Goal: Transaction & Acquisition: Register for event/course

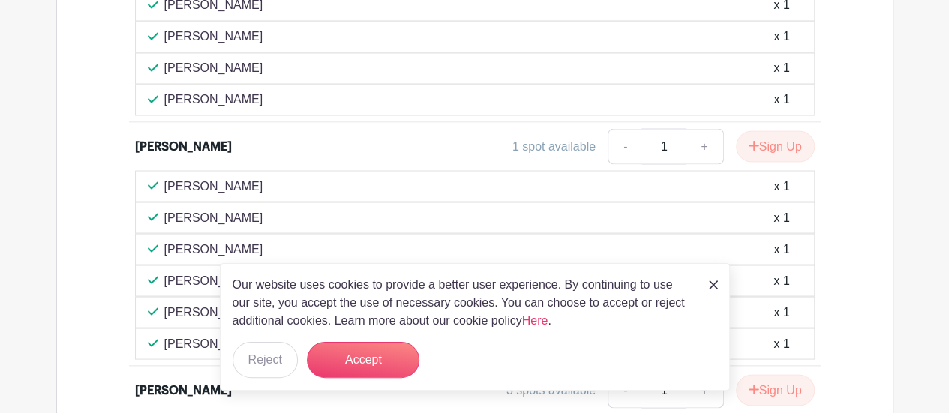
scroll to position [1367, 0]
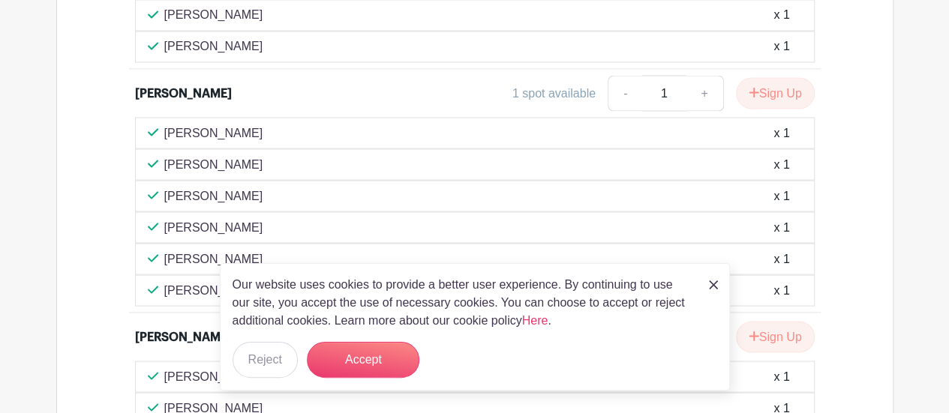
click at [711, 286] on img at bounding box center [713, 284] width 9 height 9
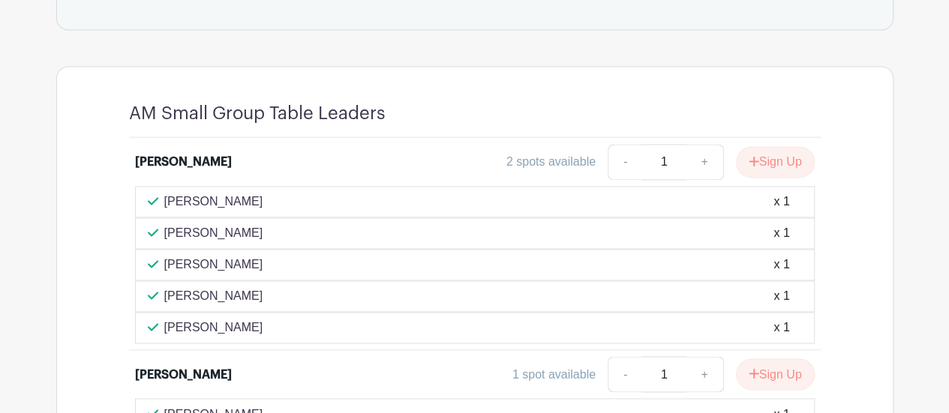
scroll to position [1085, 0]
click at [790, 155] on button "Sign Up" at bounding box center [775, 162] width 79 height 31
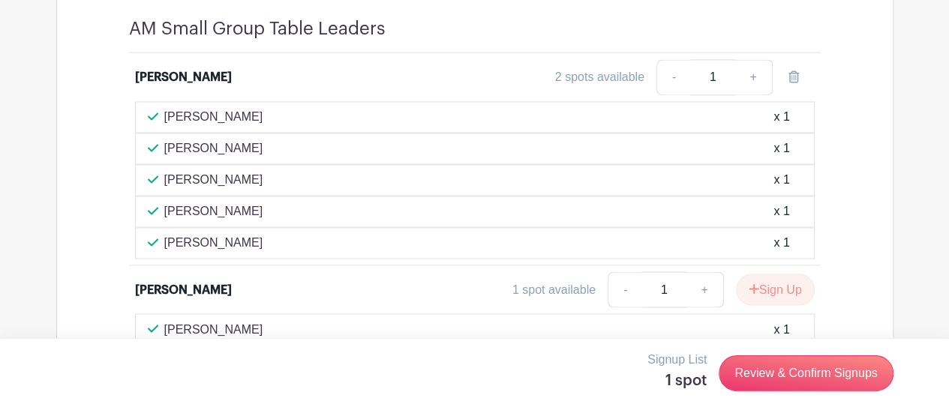
scroll to position [1158, 0]
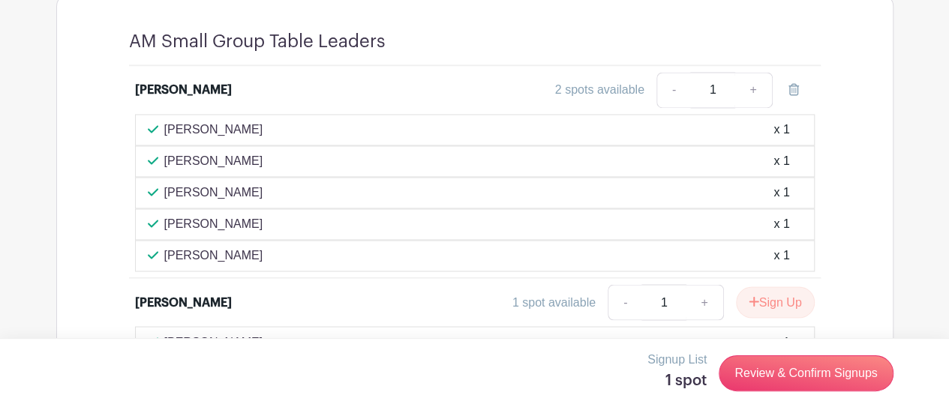
click at [429, 380] on div "Signup List 1 spot Review & Confirm Signups" at bounding box center [474, 373] width 837 height 45
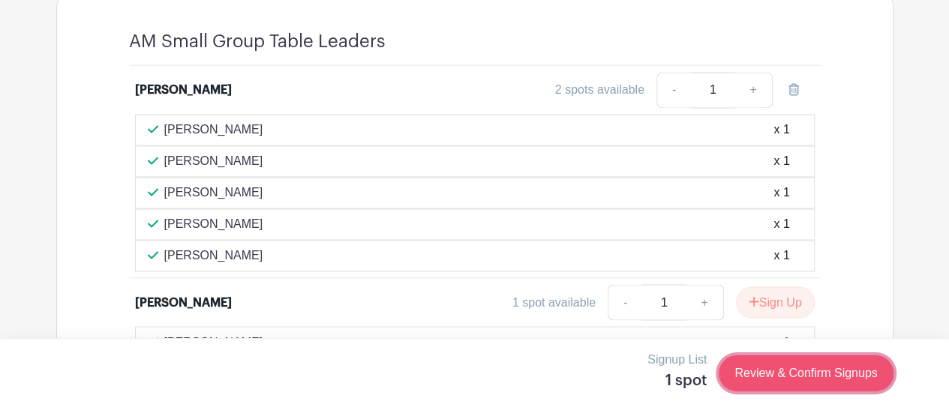
click at [775, 388] on link "Review & Confirm Signups" at bounding box center [805, 373] width 174 height 36
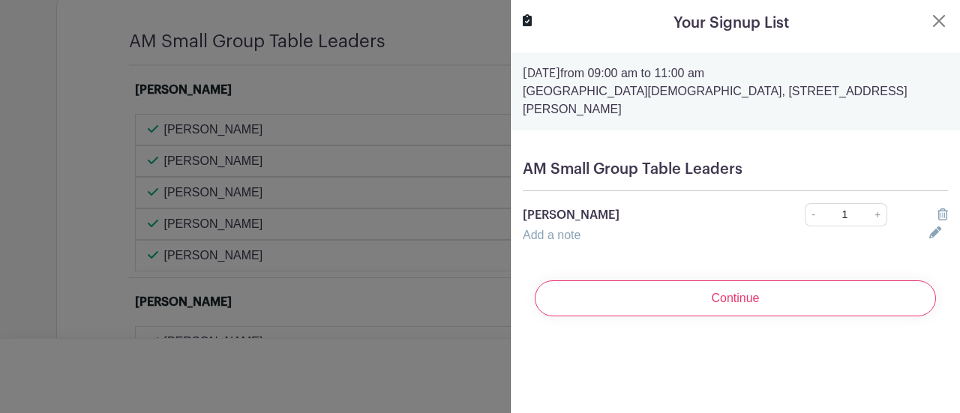
click at [612, 226] on div "Add a note" at bounding box center [717, 235] width 406 height 18
click at [930, 19] on button "Close" at bounding box center [939, 21] width 18 height 18
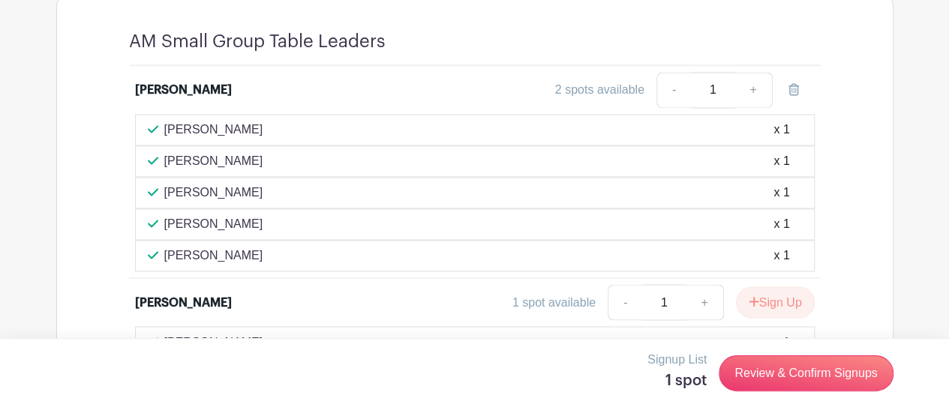
click at [628, 81] on div "2 spots available" at bounding box center [599, 90] width 89 height 18
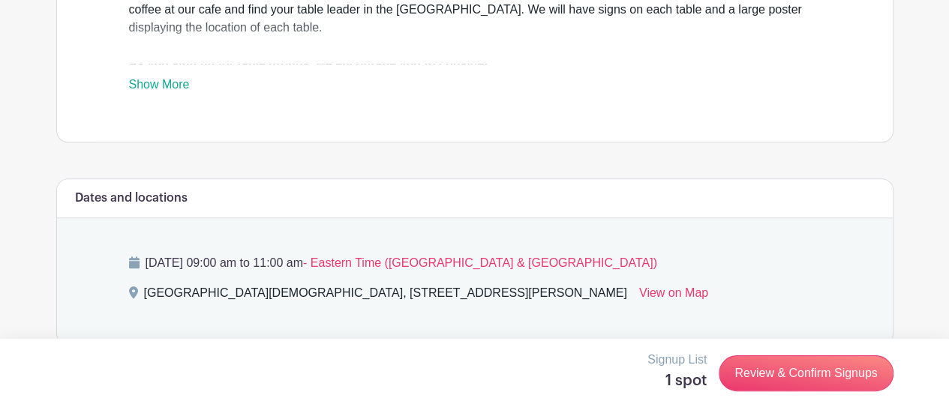
scroll to position [868, 0]
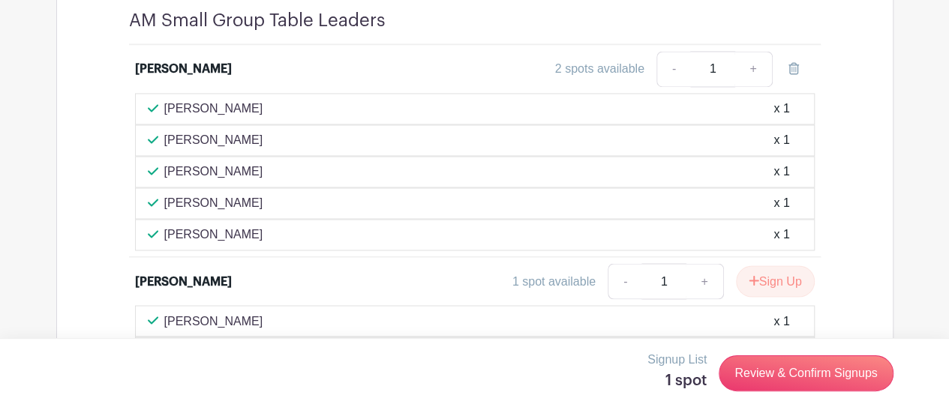
scroll to position [1180, 0]
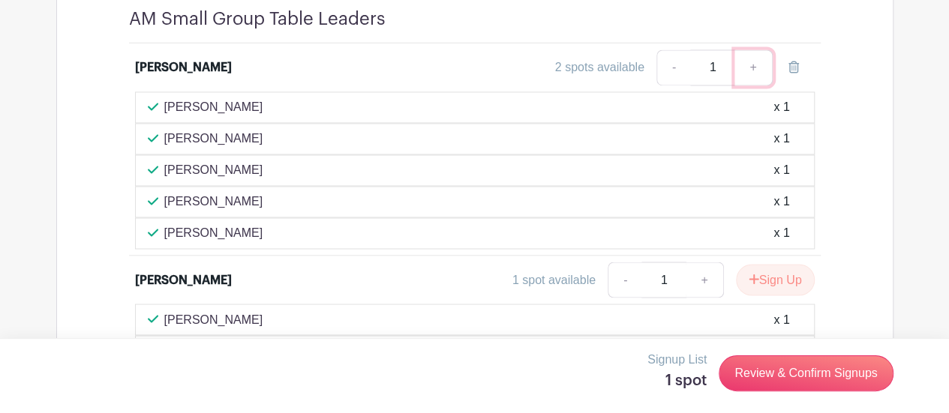
click at [747, 69] on link "+" at bounding box center [752, 67] width 37 height 36
type input "2"
click at [670, 65] on link "-" at bounding box center [673, 67] width 34 height 36
type input "1"
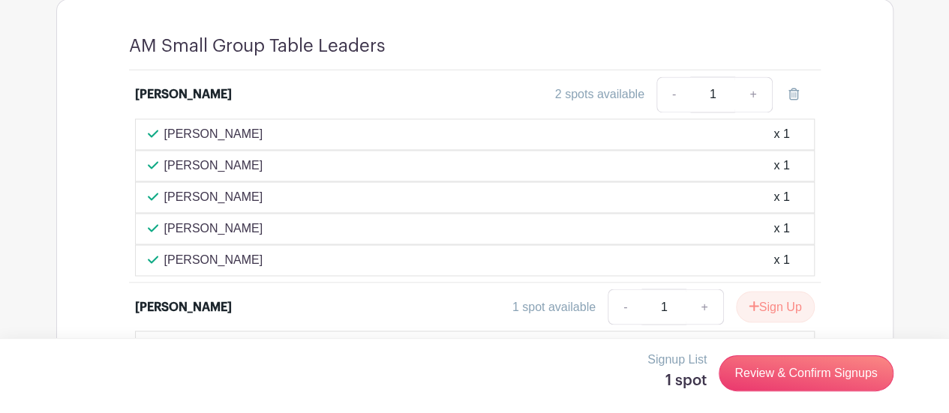
scroll to position [1152, 0]
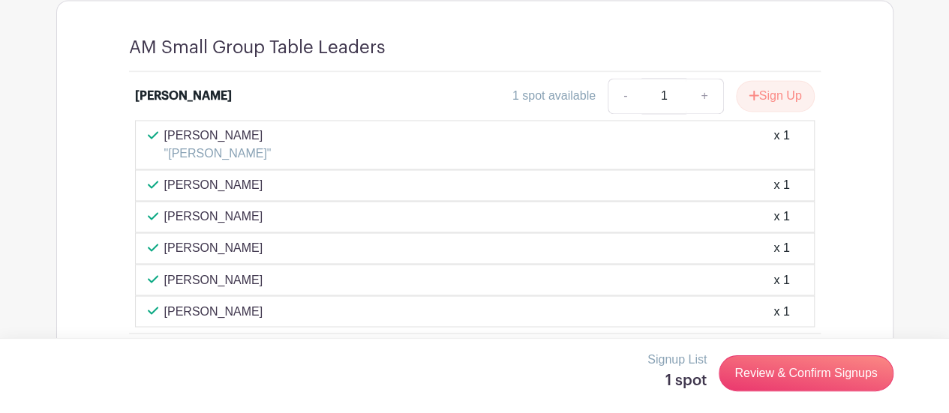
click at [228, 154] on p ""Sarah Faus"" at bounding box center [217, 154] width 107 height 18
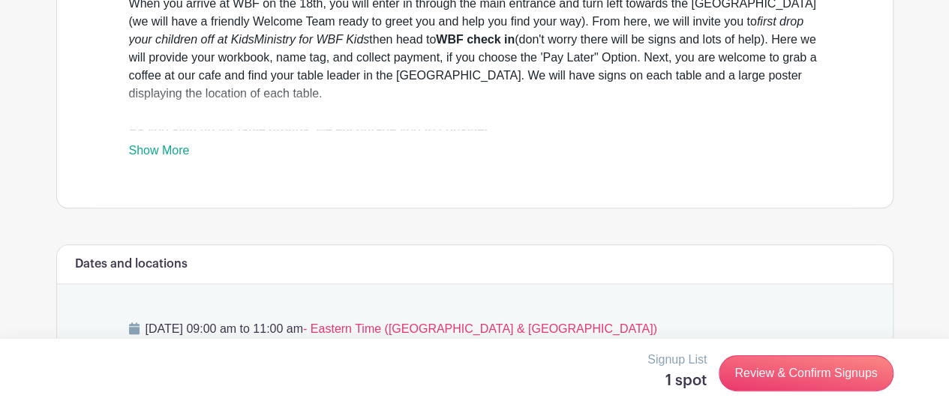
scroll to position [706, 0]
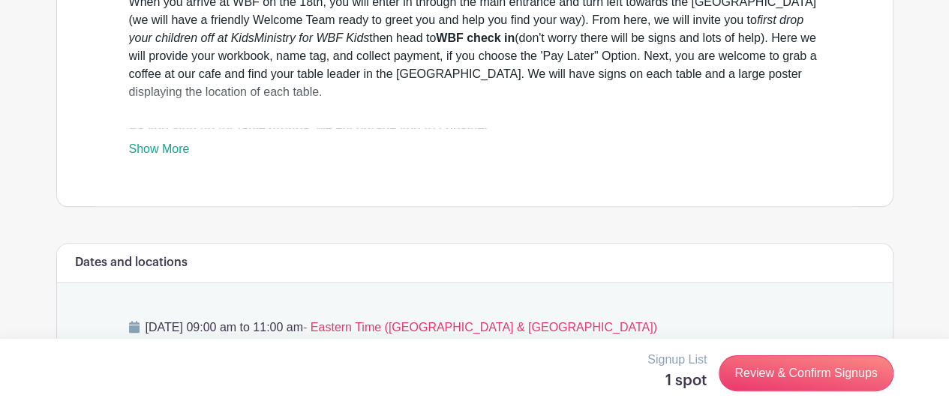
click at [178, 151] on link "Show More" at bounding box center [159, 151] width 61 height 19
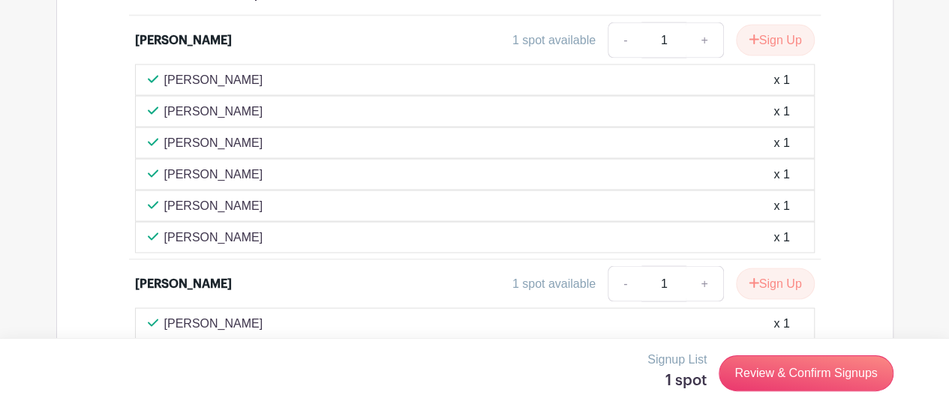
scroll to position [1394, 0]
